Goal: Navigation & Orientation: Go to known website

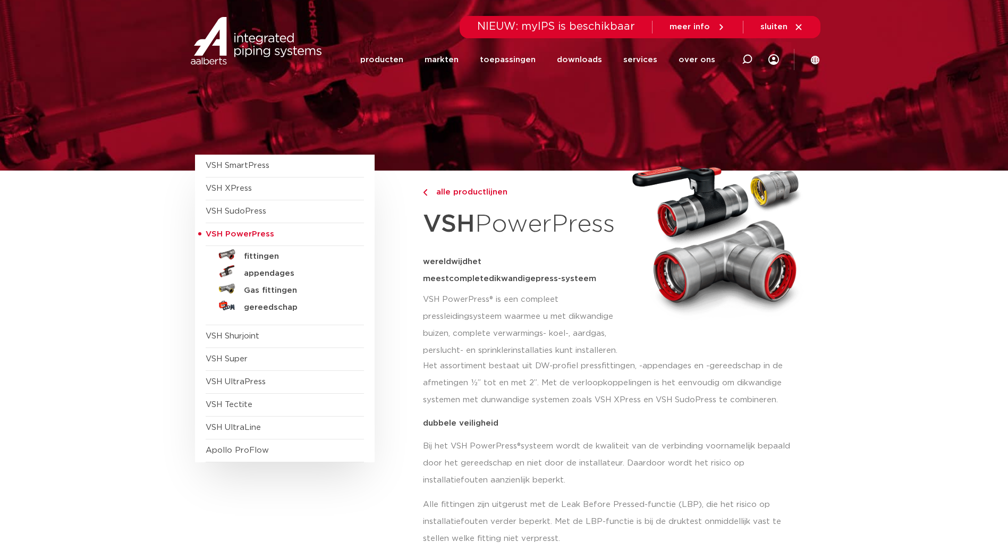
click at [235, 188] on span "VSH XPress" at bounding box center [229, 188] width 46 height 8
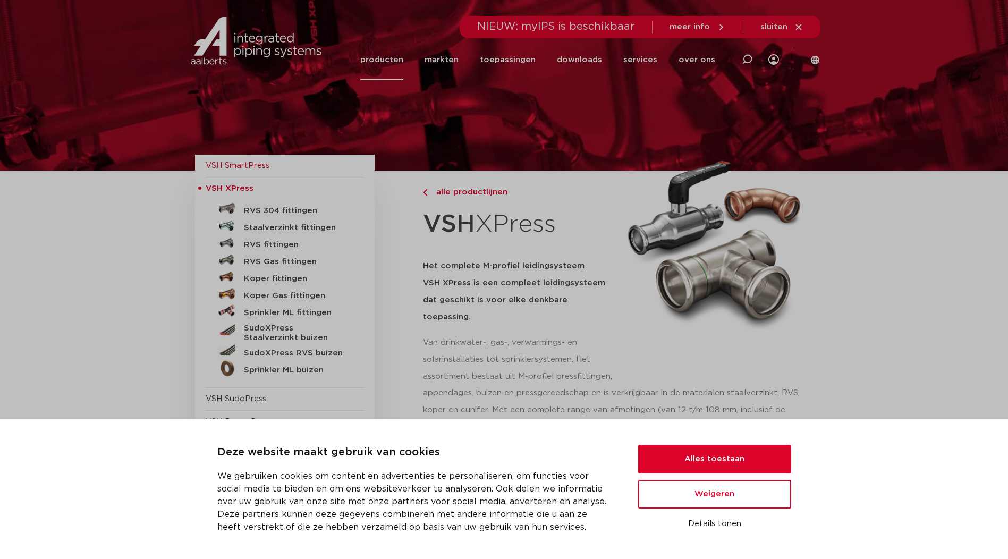
click at [236, 161] on span "VSH SmartPress" at bounding box center [238, 165] width 64 height 8
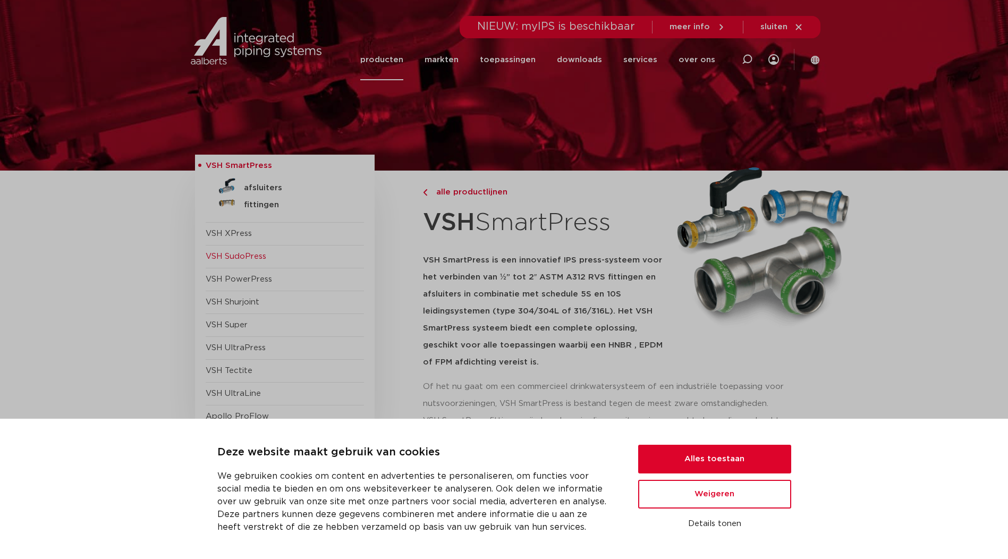
click at [237, 254] on span "VSH SudoPress" at bounding box center [236, 256] width 61 height 8
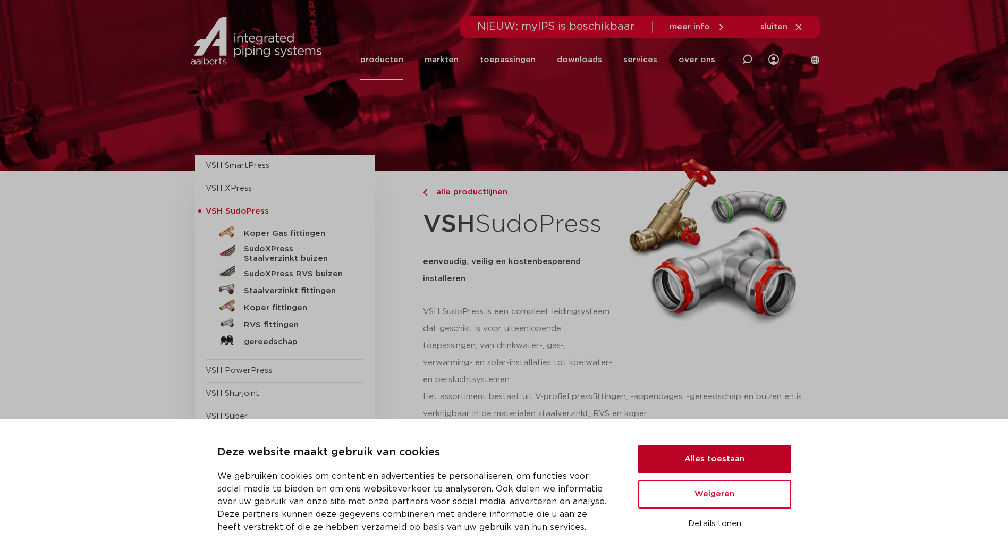
click at [692, 467] on button "Alles toestaan" at bounding box center [714, 459] width 153 height 29
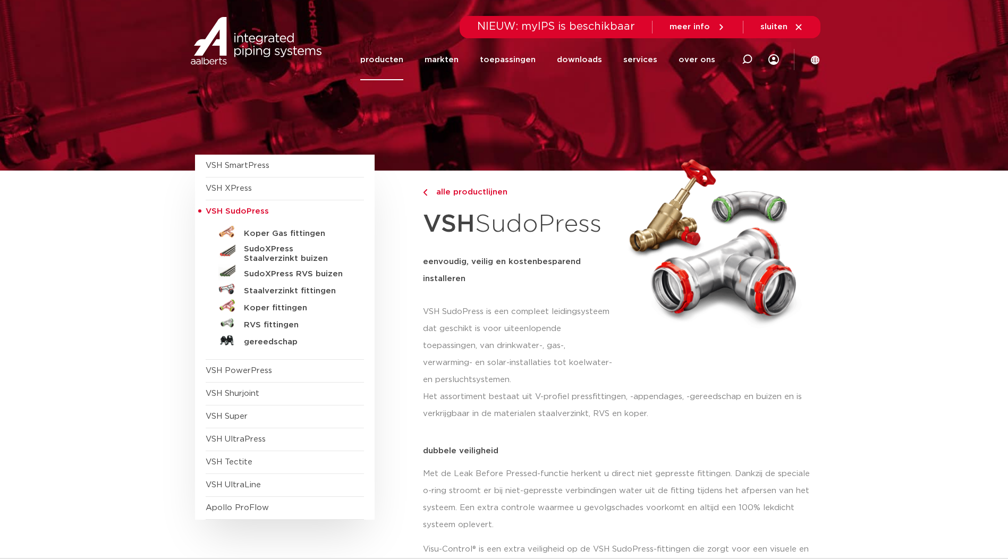
click at [258, 160] on span "VSH SmartPress" at bounding box center [285, 166] width 158 height 23
click at [562, 23] on span "NIEUW: myIPS is beschikbaar" at bounding box center [556, 26] width 158 height 11
click at [693, 23] on span "meer info" at bounding box center [689, 27] width 40 height 8
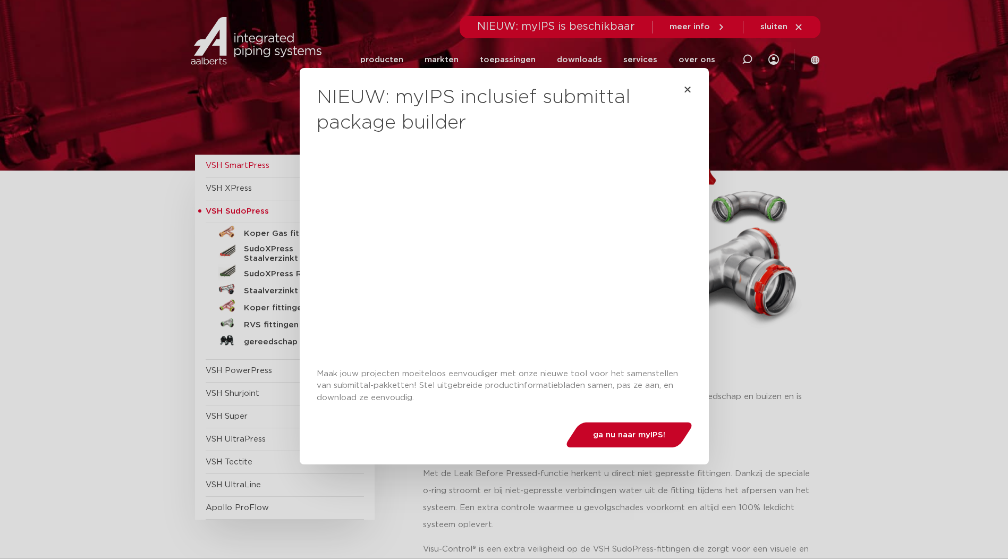
click at [597, 436] on span "ga nu naar myIPS!" at bounding box center [629, 435] width 72 height 8
